Goal: Task Accomplishment & Management: Complete application form

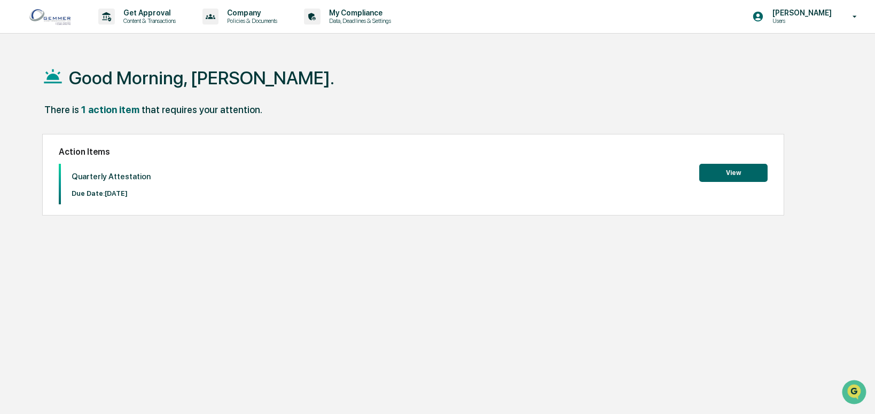
click at [740, 172] on button "View" at bounding box center [733, 173] width 68 height 18
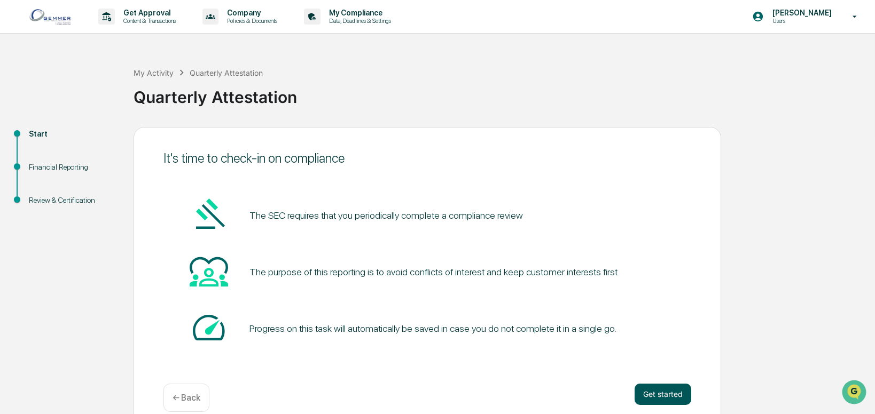
click at [670, 397] on button "Get started" at bounding box center [662, 394] width 57 height 21
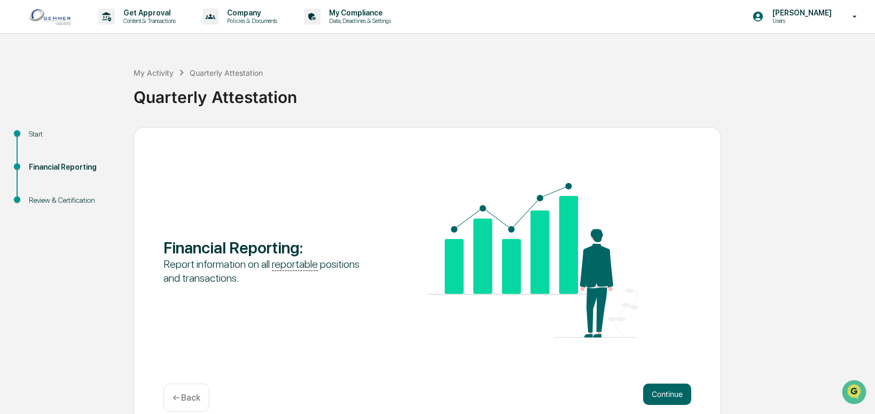
scroll to position [15, 0]
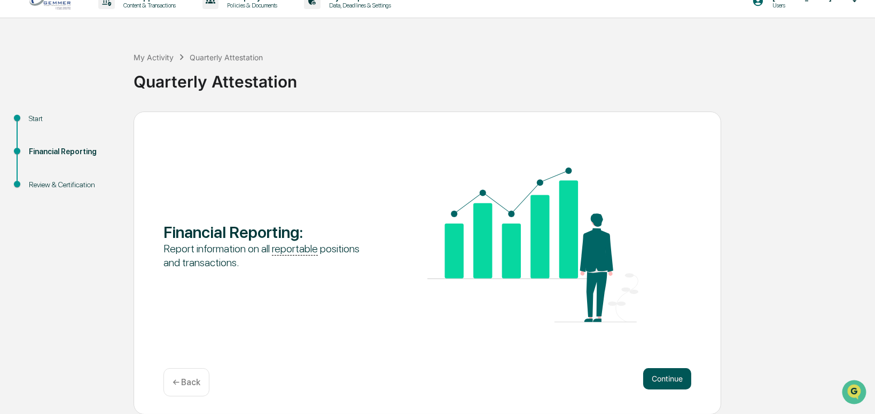
click at [667, 384] on button "Continue" at bounding box center [667, 378] width 48 height 21
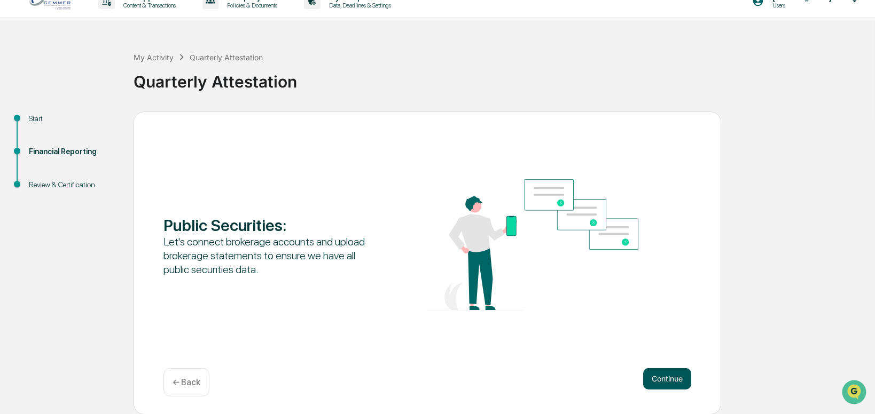
click at [666, 384] on button "Continue" at bounding box center [667, 378] width 48 height 21
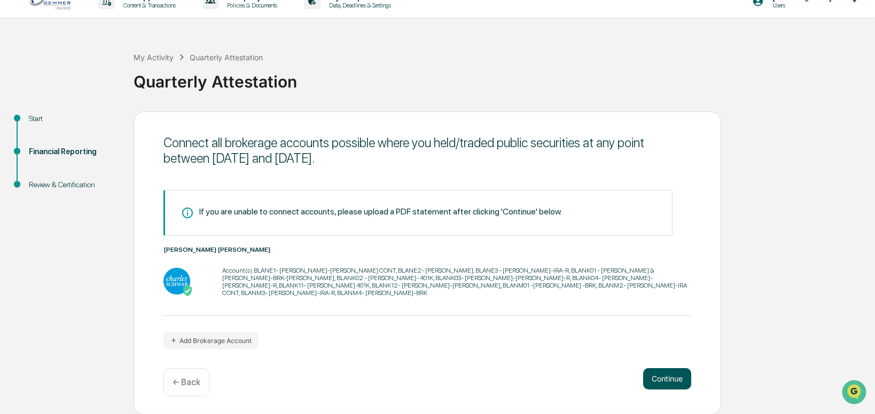
click at [662, 383] on button "Continue" at bounding box center [667, 378] width 48 height 21
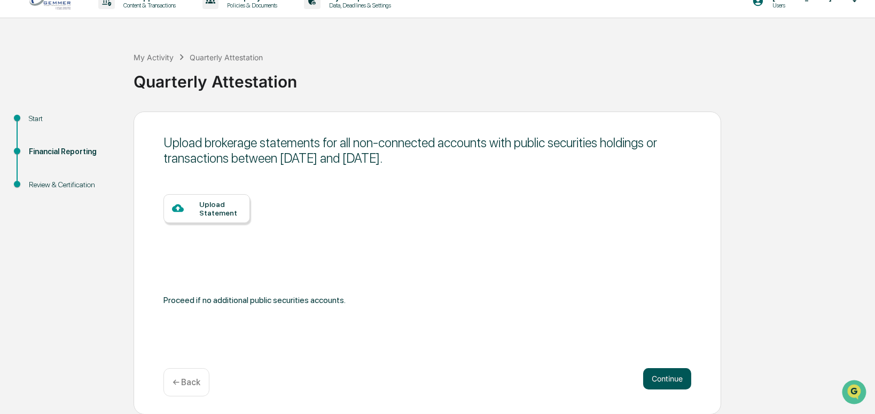
click at [657, 376] on button "Continue" at bounding box center [667, 378] width 48 height 21
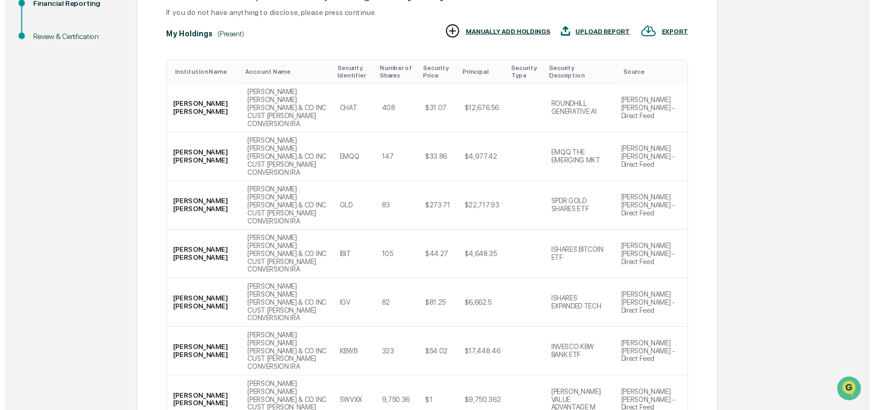
scroll to position [263, 0]
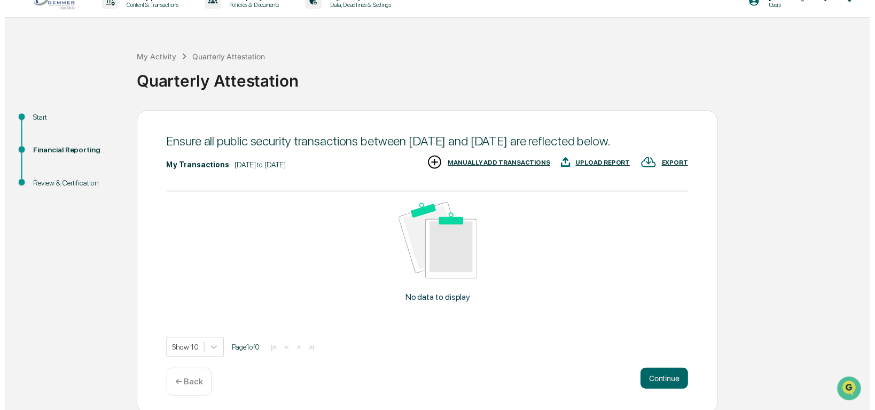
scroll to position [34, 0]
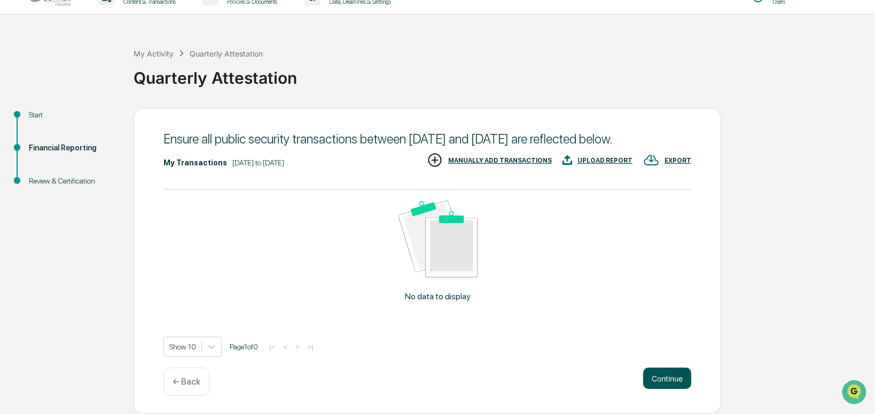
click at [667, 383] on button "Continue" at bounding box center [667, 378] width 48 height 21
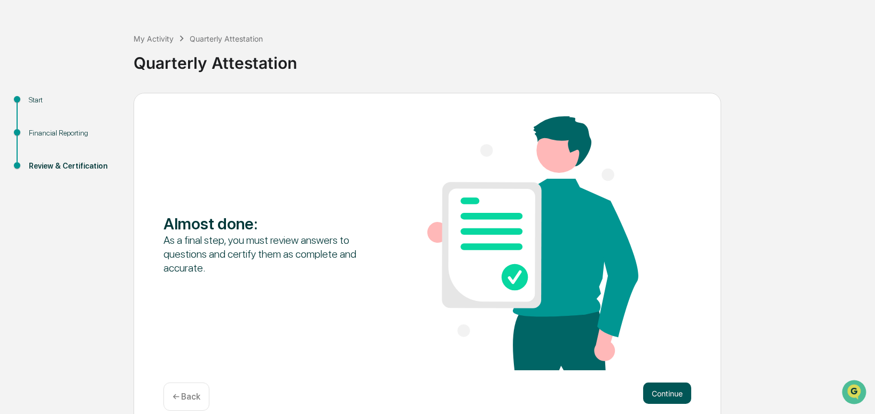
click at [664, 394] on button "Continue" at bounding box center [667, 393] width 48 height 21
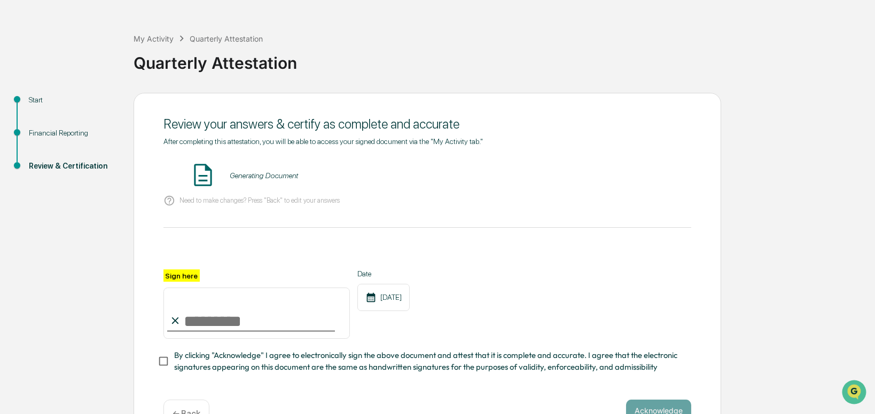
click at [213, 318] on input "Sign here" at bounding box center [256, 313] width 186 height 51
type input "**********"
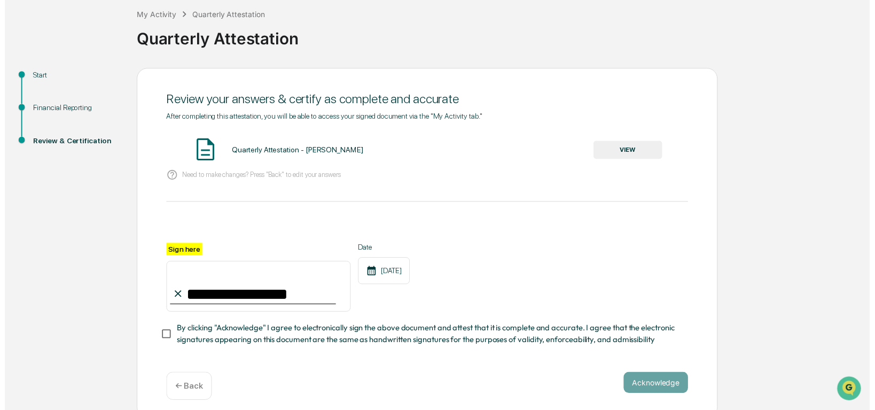
scroll to position [70, 0]
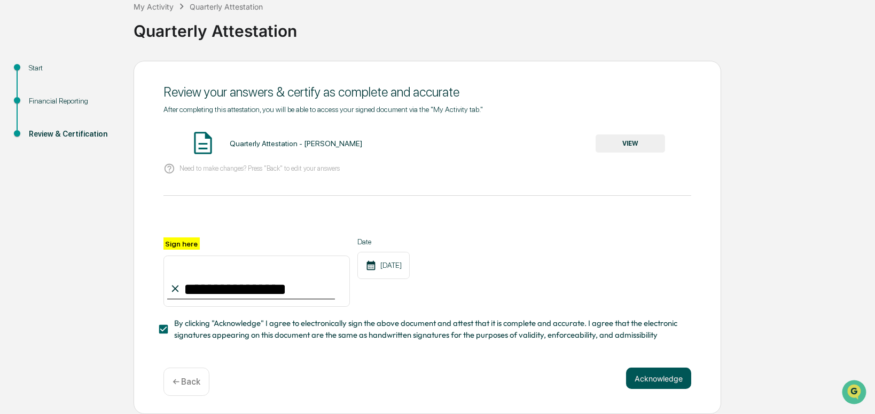
click at [664, 382] on button "Acknowledge" at bounding box center [658, 378] width 65 height 21
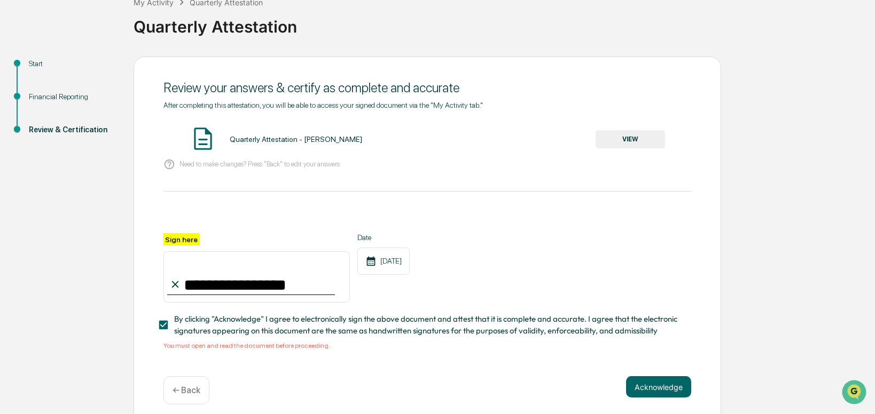
click at [235, 140] on div "Quarterly Attestation - [PERSON_NAME]" at bounding box center [296, 139] width 132 height 9
click at [623, 140] on button "VIEW" at bounding box center [629, 139] width 69 height 18
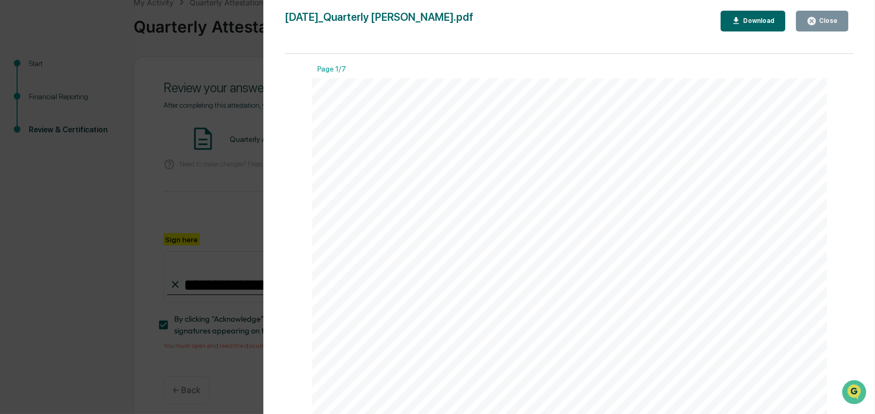
drag, startPoint x: 821, startPoint y: 21, endPoint x: 753, endPoint y: 51, distance: 74.1
click at [822, 22] on div "Close" at bounding box center [826, 20] width 21 height 7
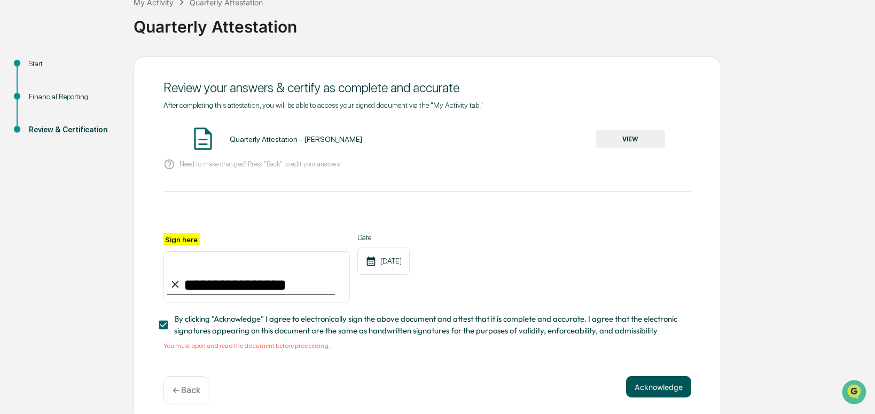
click at [666, 392] on button "Acknowledge" at bounding box center [658, 386] width 65 height 21
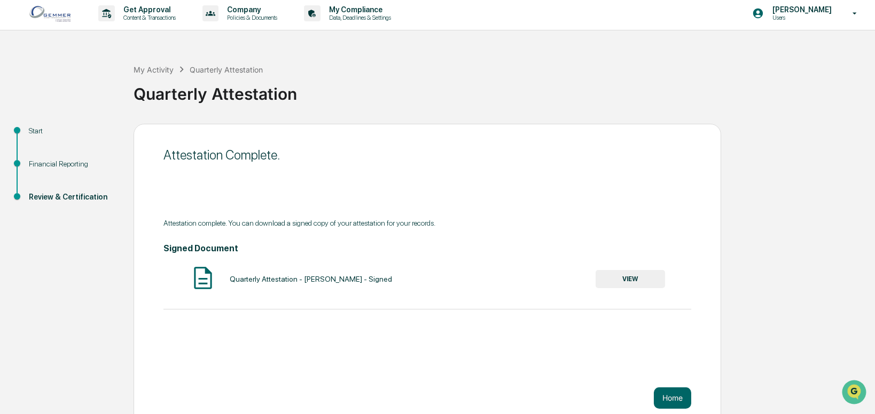
scroll to position [0, 0]
